Goal: Information Seeking & Learning: Learn about a topic

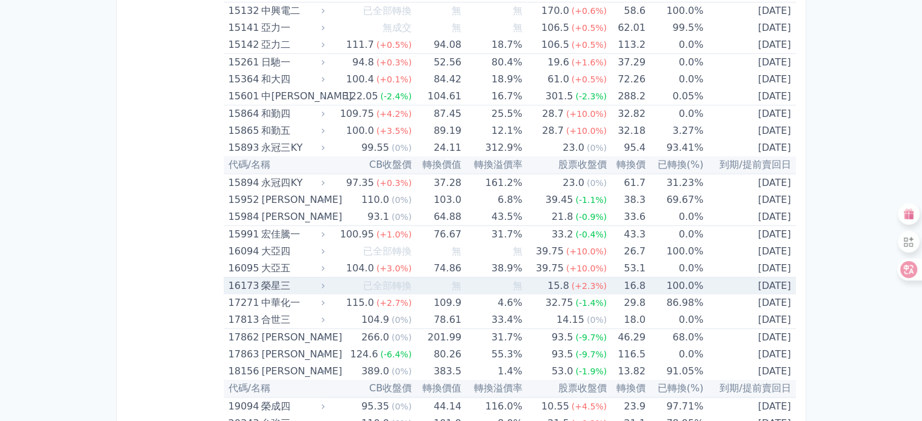
scroll to position [485, 0]
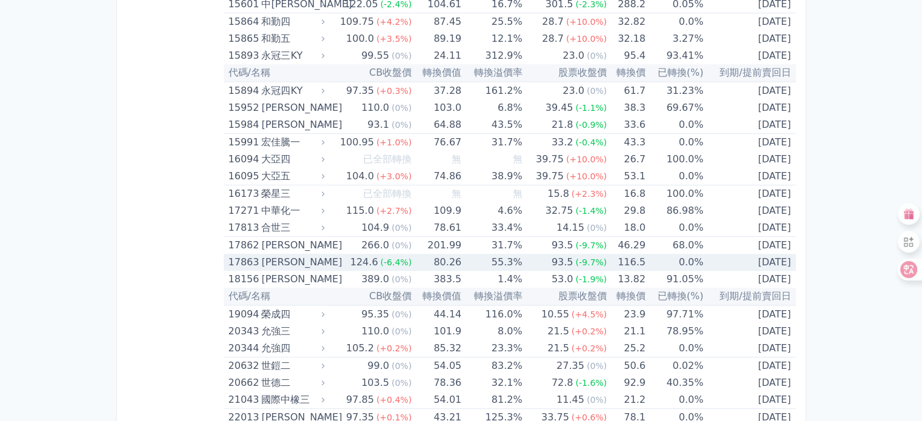
click at [318, 259] on div "[PERSON_NAME]" at bounding box center [291, 262] width 61 height 17
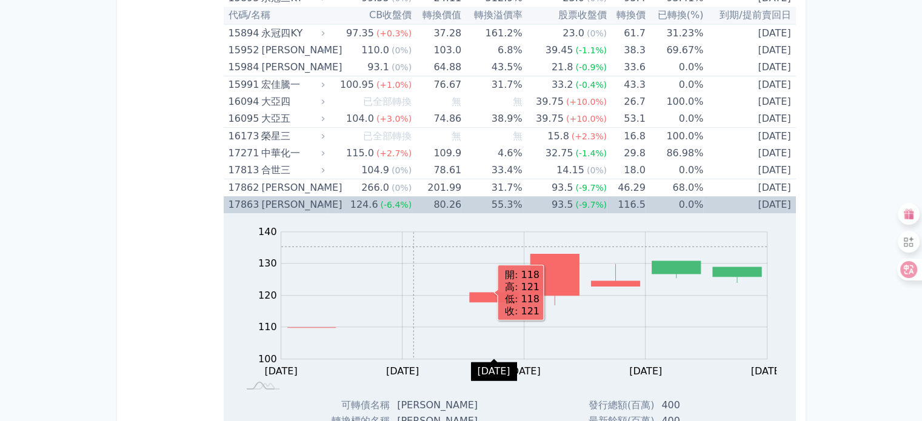
scroll to position [546, 0]
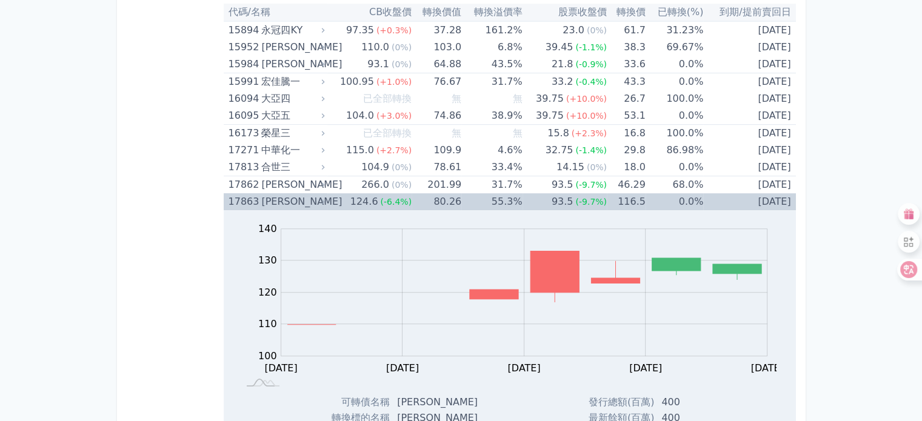
click at [327, 198] on icon at bounding box center [323, 202] width 8 height 8
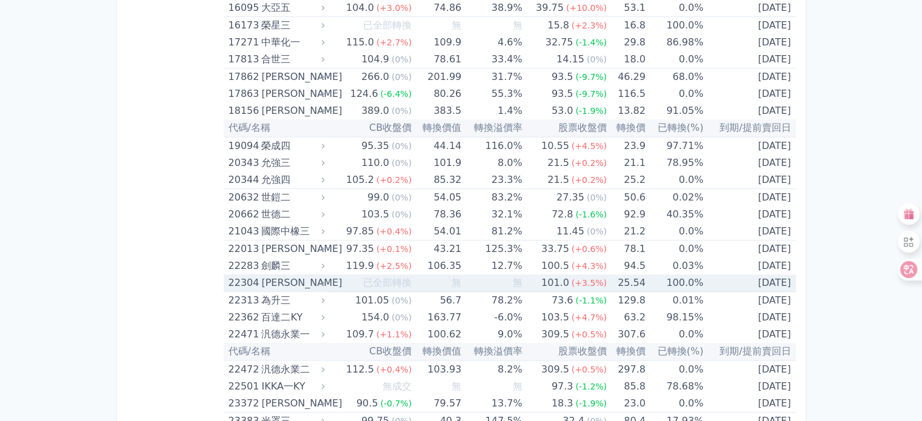
scroll to position [667, 0]
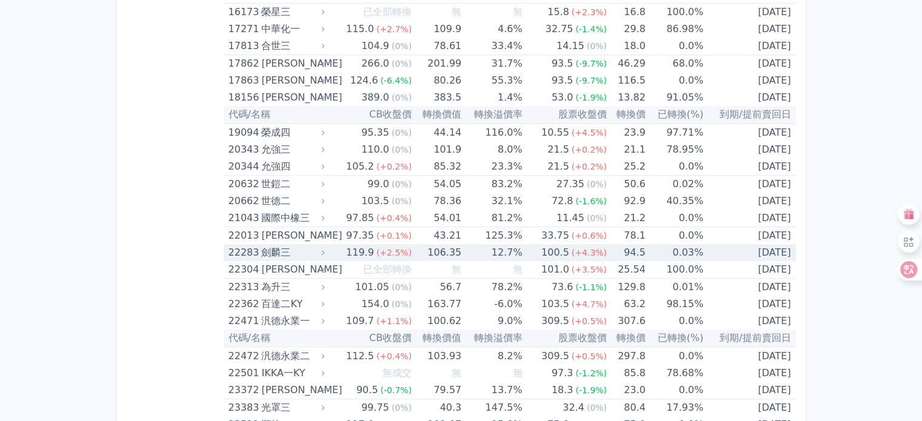
click at [295, 247] on div "劍麟三" at bounding box center [291, 252] width 61 height 17
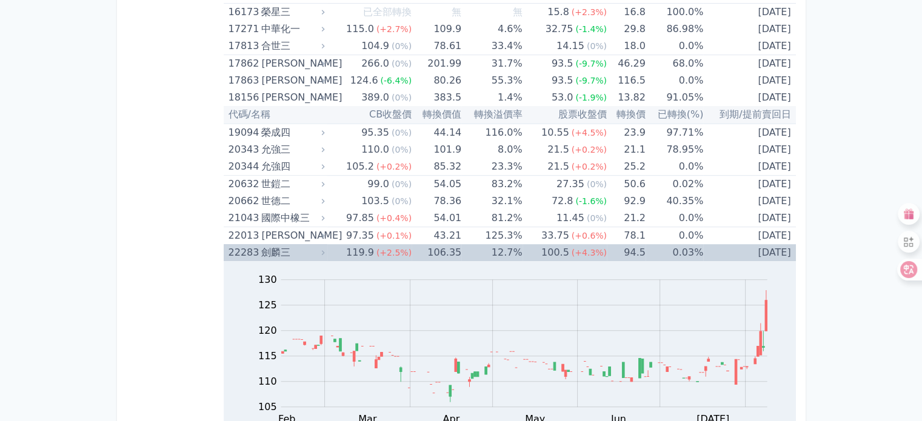
click at [323, 249] on icon at bounding box center [323, 253] width 8 height 8
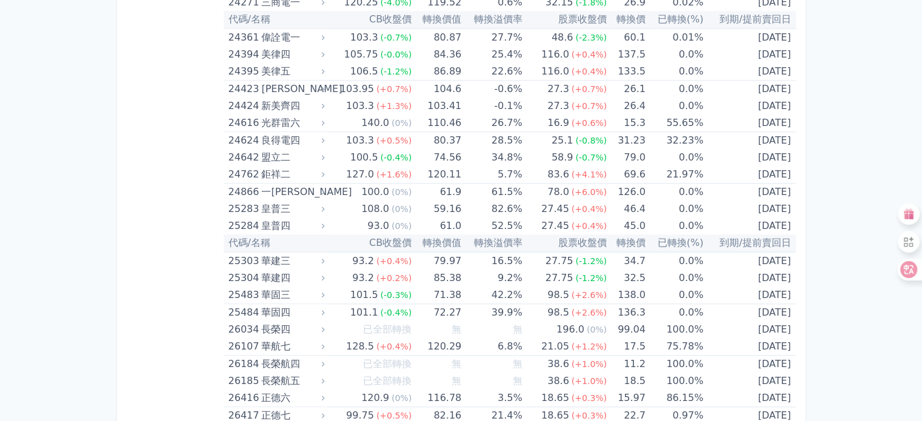
scroll to position [1213, 0]
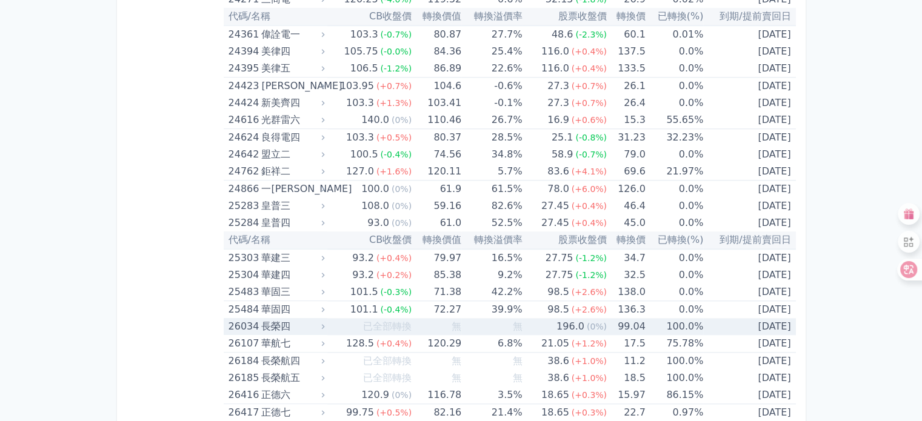
click at [331, 322] on td "已全部轉換" at bounding box center [369, 326] width 84 height 17
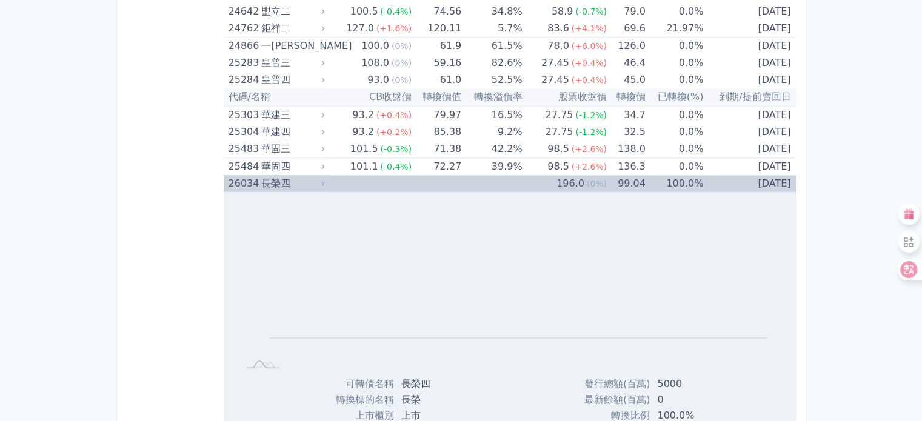
scroll to position [1334, 0]
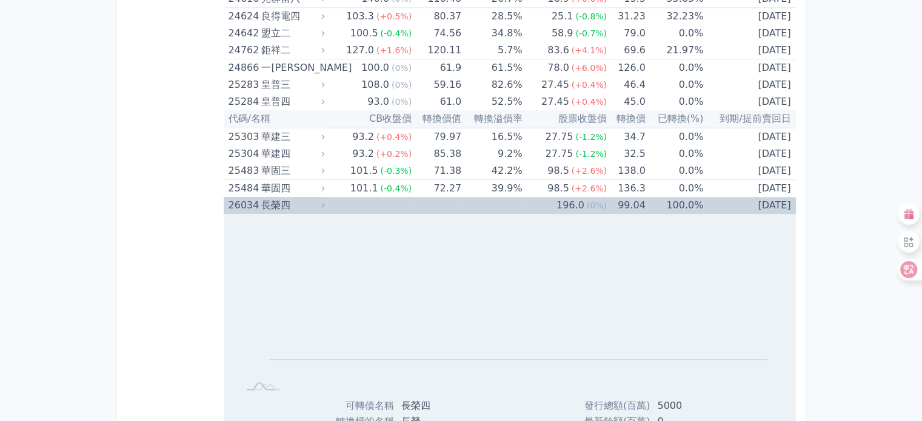
click at [326, 201] on icon at bounding box center [323, 205] width 8 height 8
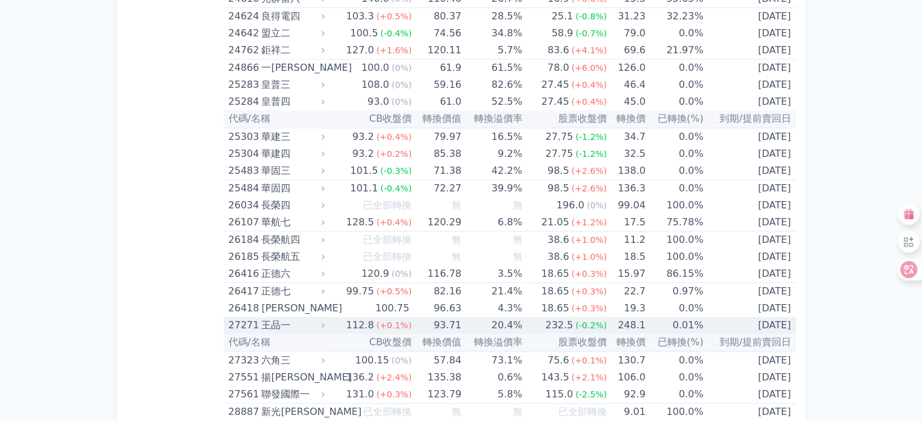
click at [336, 323] on td "112.8 (+0.1%)" at bounding box center [369, 325] width 84 height 17
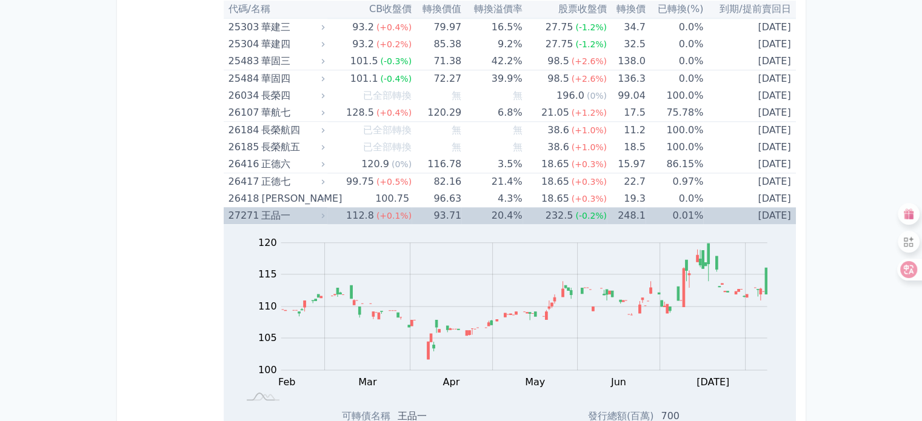
scroll to position [1455, 0]
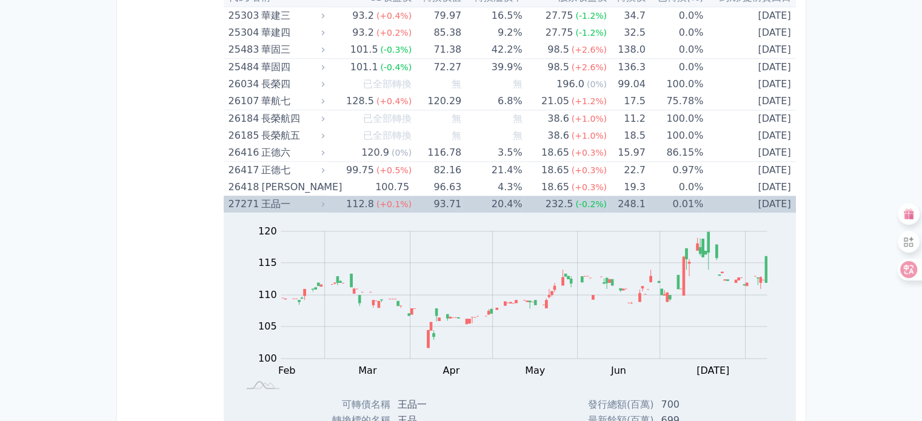
click at [324, 202] on icon at bounding box center [322, 204] width 3 height 5
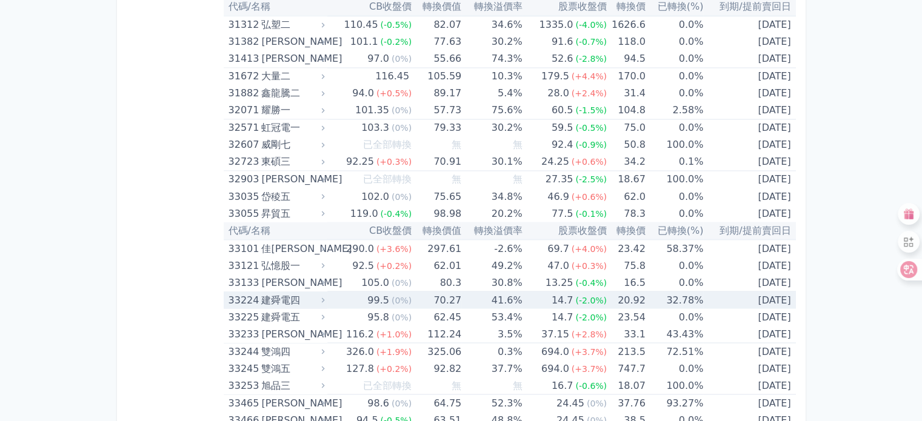
scroll to position [2122, 0]
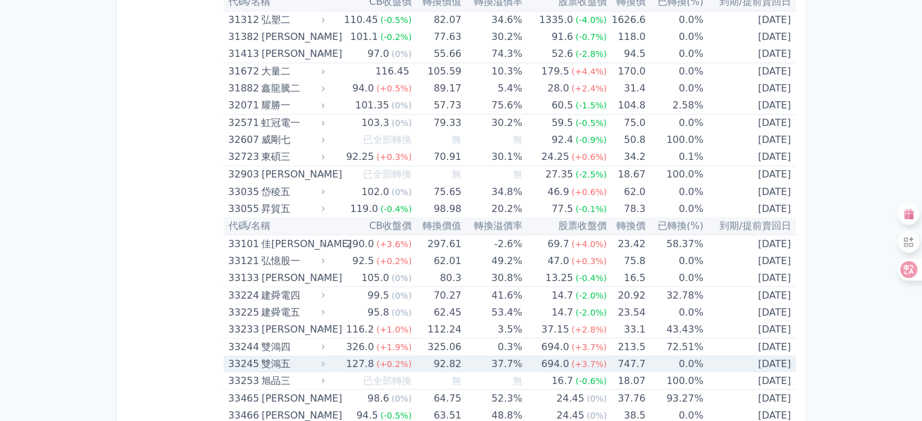
click at [326, 360] on icon at bounding box center [323, 364] width 8 height 8
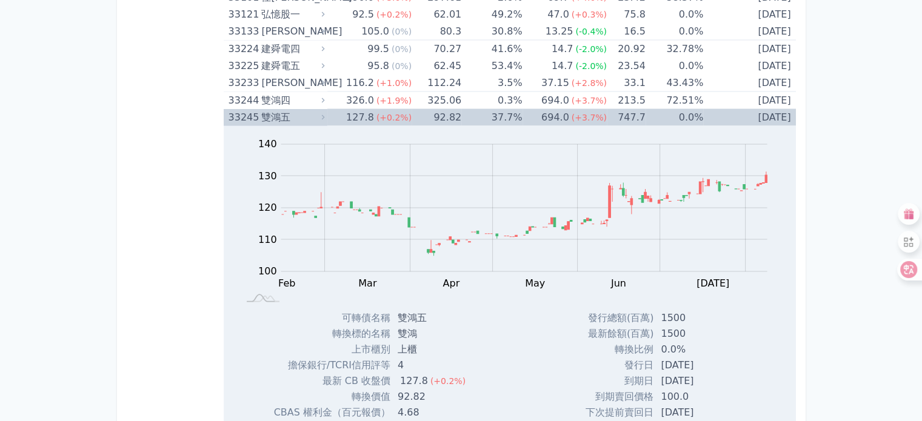
scroll to position [2365, 0]
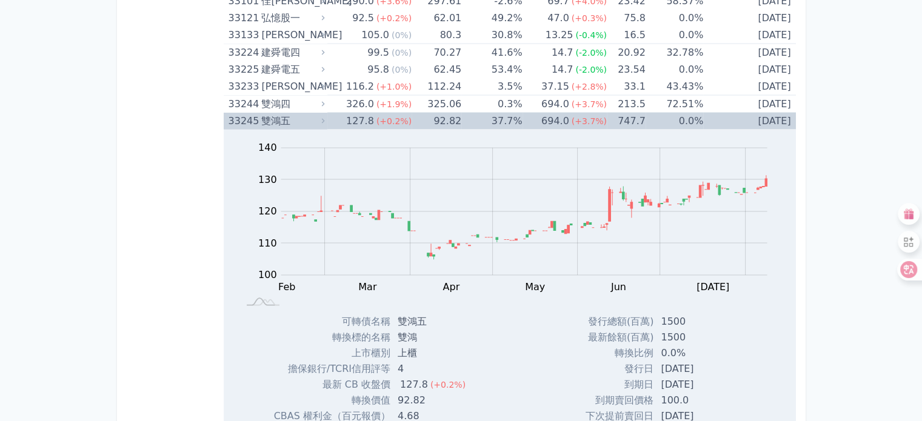
click at [327, 117] on icon at bounding box center [323, 121] width 8 height 8
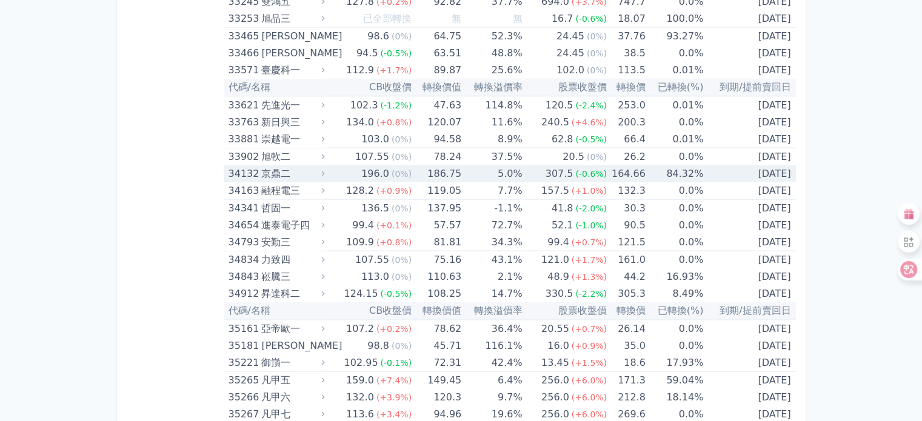
scroll to position [2486, 0]
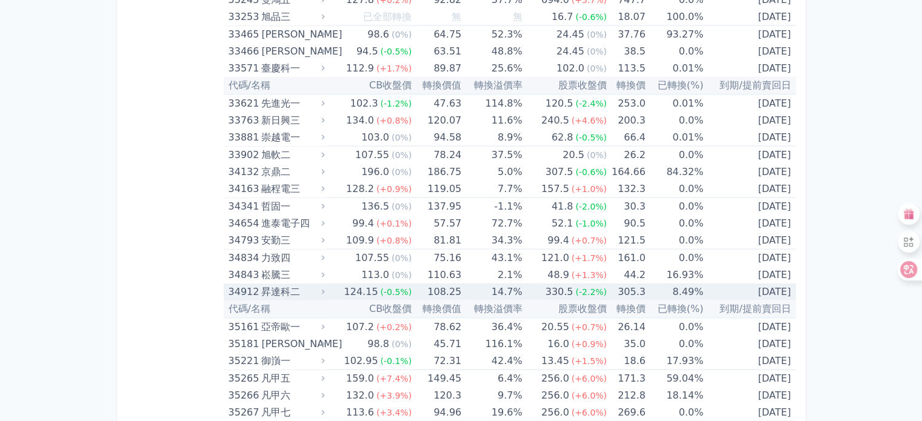
click at [330, 286] on td "124.15 (-0.5%)" at bounding box center [369, 292] width 84 height 17
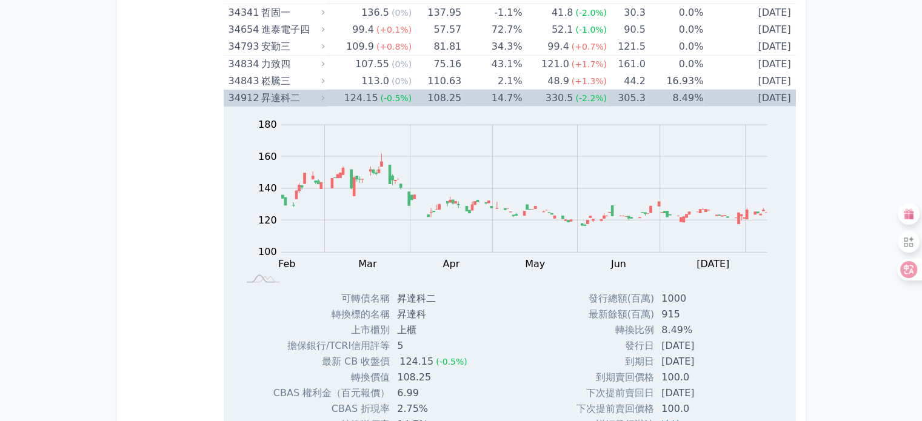
scroll to position [2910, 0]
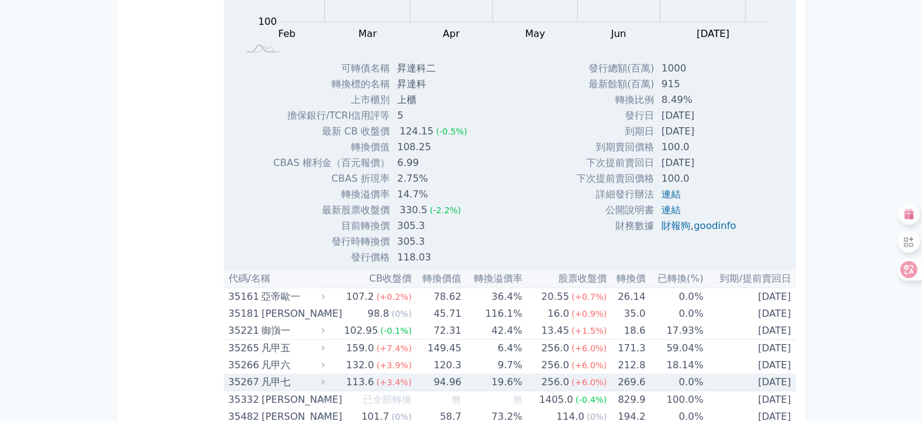
click at [323, 378] on icon at bounding box center [323, 382] width 8 height 8
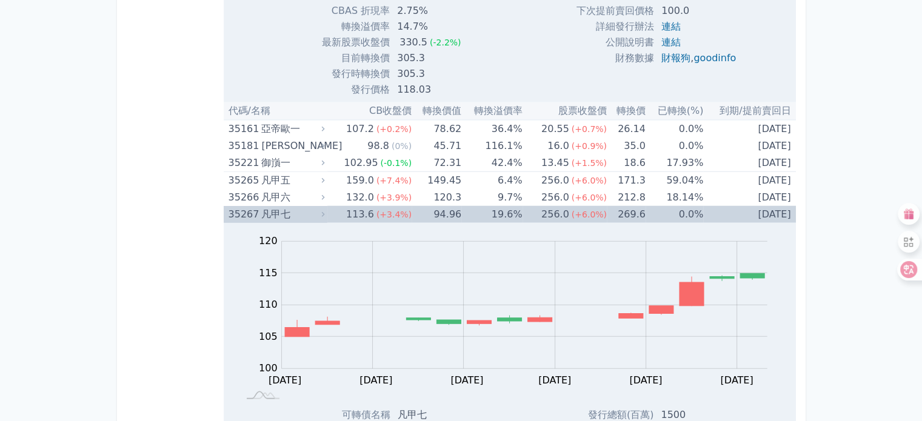
scroll to position [3092, 0]
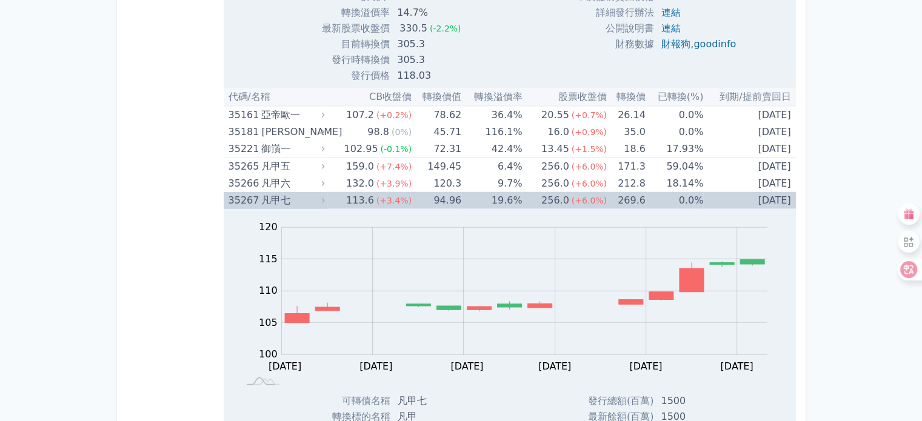
click at [323, 196] on icon at bounding box center [323, 200] width 8 height 8
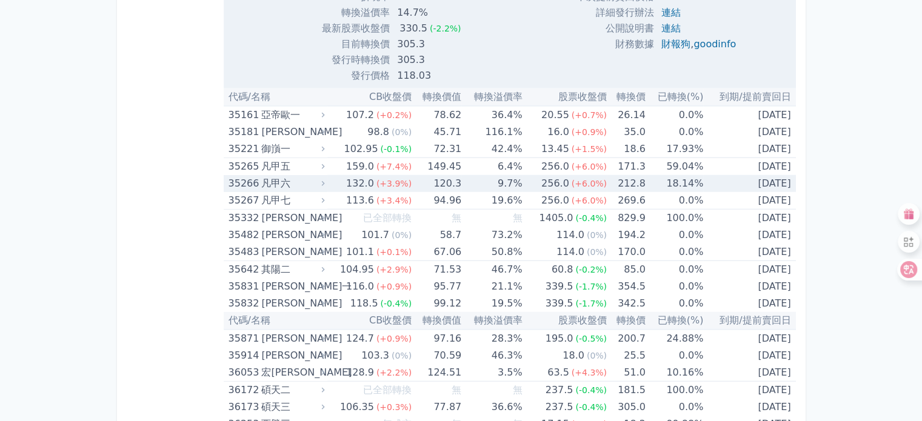
click at [327, 179] on icon at bounding box center [323, 183] width 8 height 8
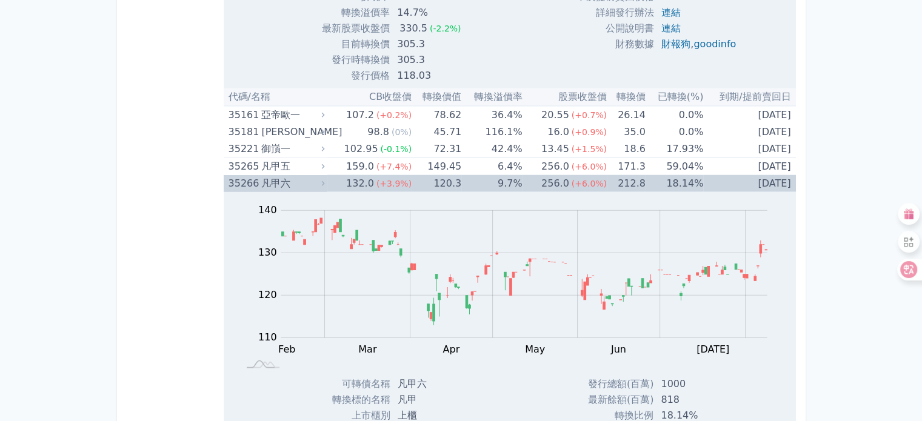
click at [327, 179] on icon at bounding box center [323, 183] width 8 height 8
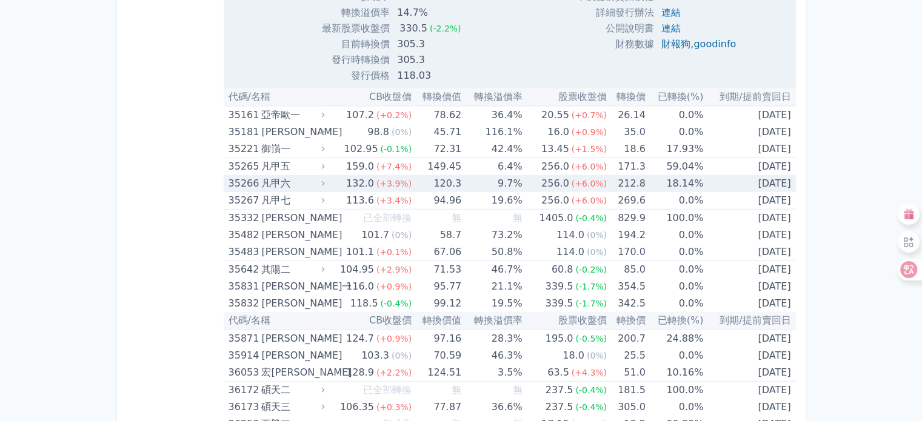
click at [327, 179] on icon at bounding box center [323, 183] width 8 height 8
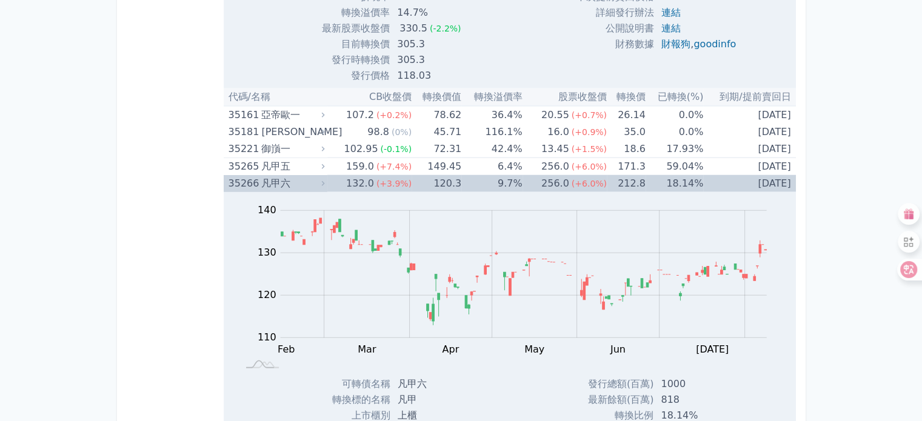
click at [324, 181] on icon at bounding box center [322, 183] width 3 height 5
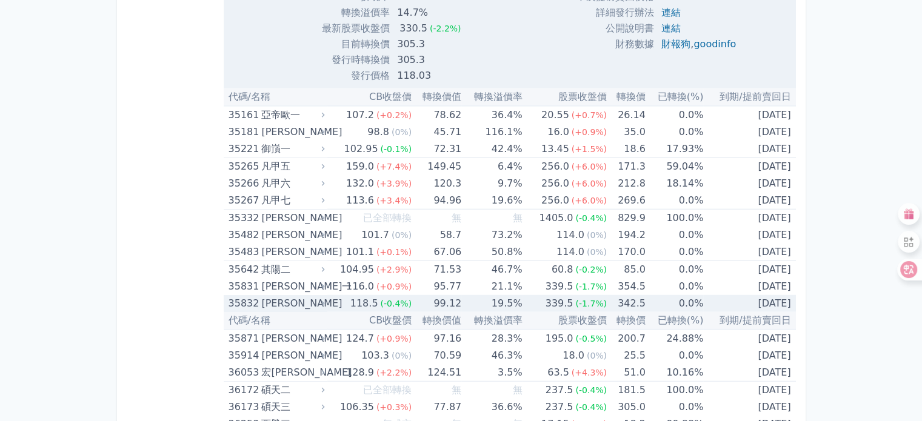
click at [325, 300] on icon at bounding box center [323, 304] width 8 height 8
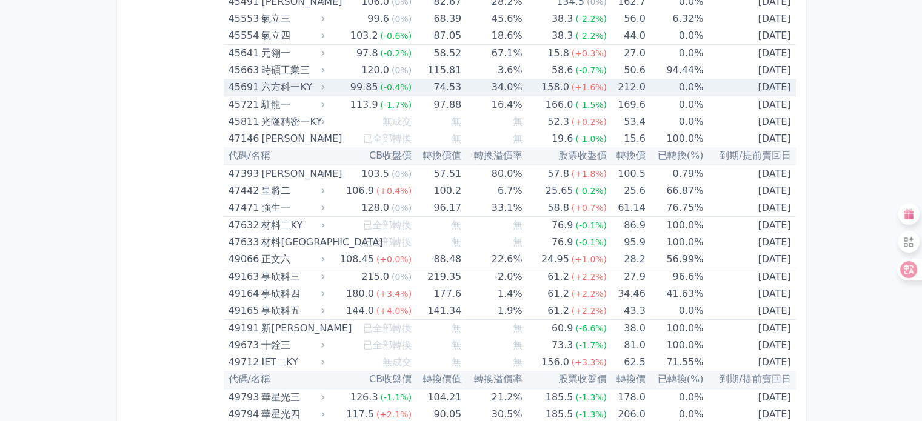
scroll to position [4548, 0]
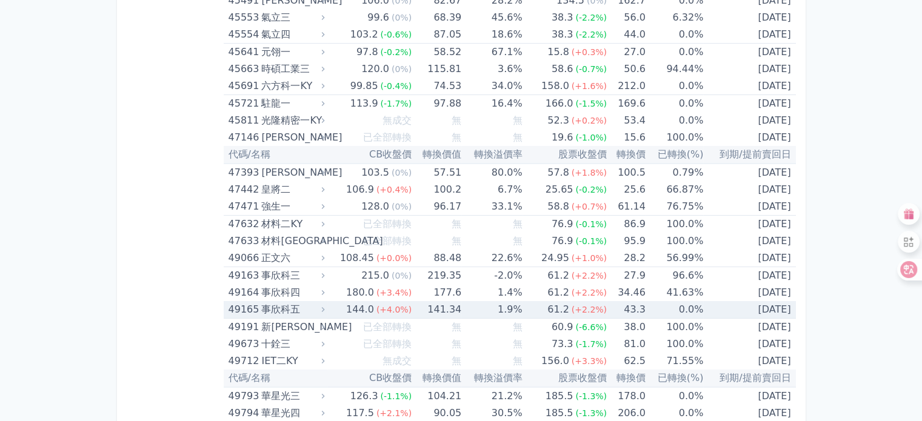
click at [298, 301] on div "事欣科五" at bounding box center [291, 309] width 61 height 17
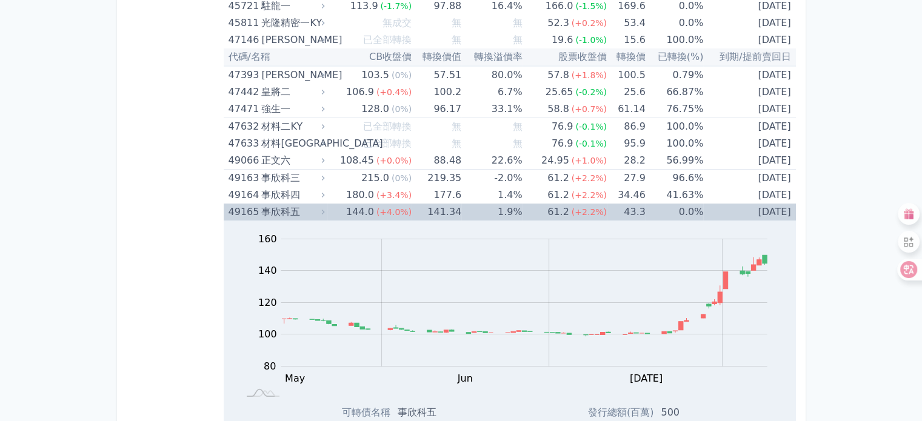
scroll to position [4608, 0]
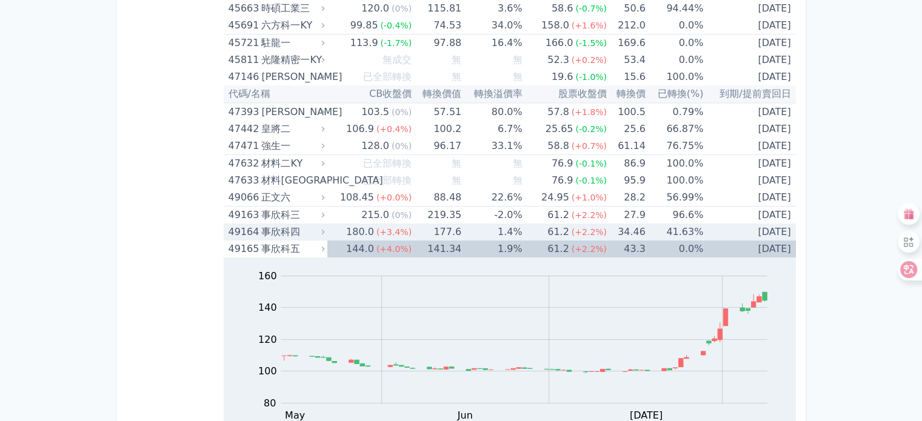
click at [318, 224] on div "事欣科四" at bounding box center [291, 232] width 61 height 17
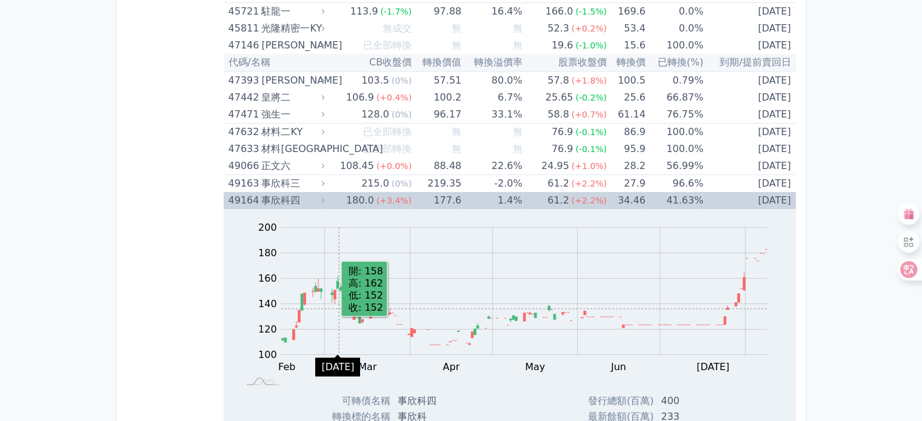
scroll to position [4730, 0]
